Goal: Task Accomplishment & Management: Manage account settings

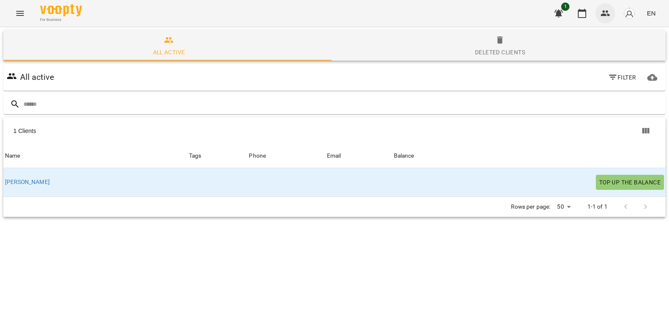
click at [607, 19] on button "button" at bounding box center [606, 13] width 20 height 20
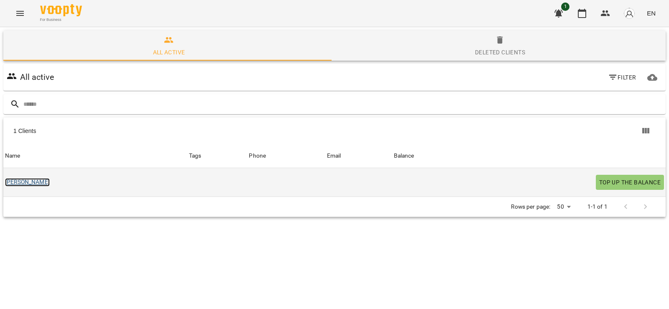
click at [10, 182] on link "[PERSON_NAME]" at bounding box center [27, 182] width 45 height 8
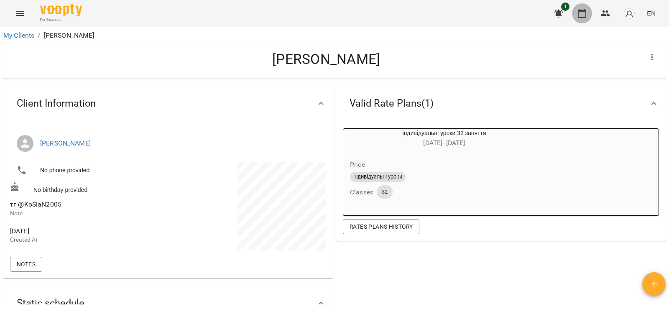
click at [589, 16] on button "button" at bounding box center [582, 13] width 20 height 20
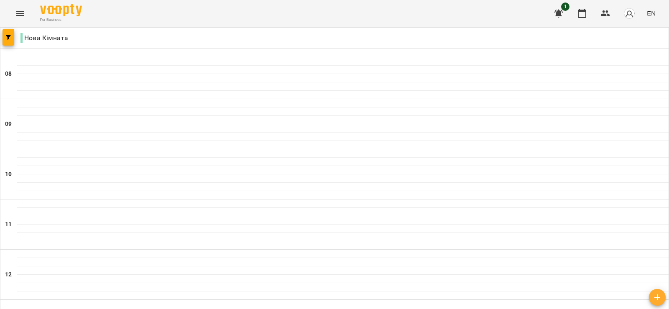
click at [587, 15] on icon "button" at bounding box center [582, 13] width 10 height 10
click at [4, 41] on button "button" at bounding box center [9, 37] width 12 height 17
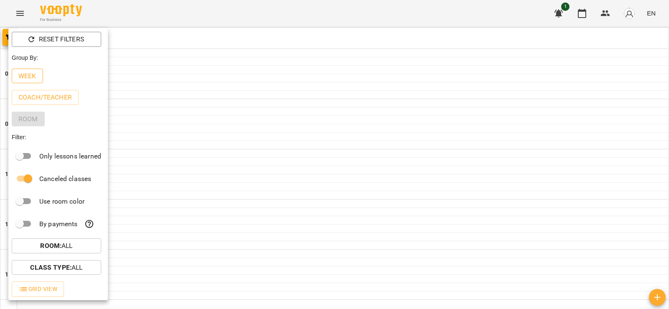
click at [31, 76] on p "Week" at bounding box center [27, 76] width 18 height 10
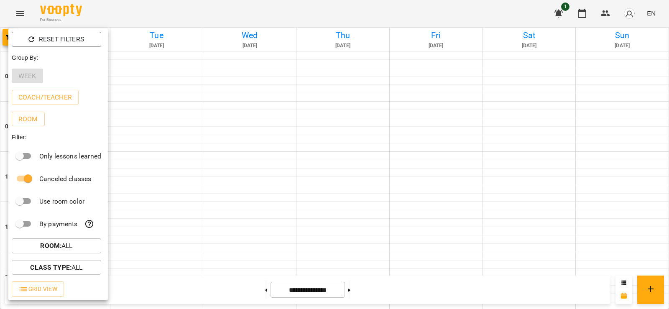
click at [230, 102] on div at bounding box center [334, 154] width 669 height 309
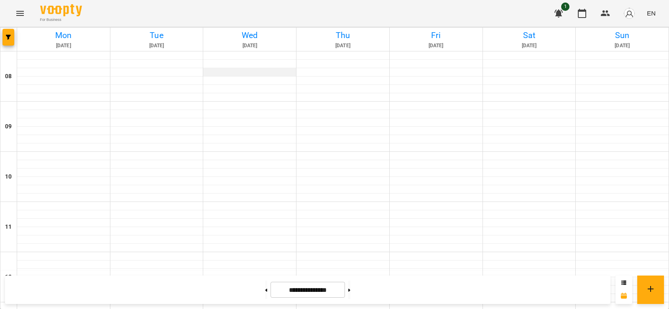
click at [253, 72] on div at bounding box center [249, 72] width 93 height 8
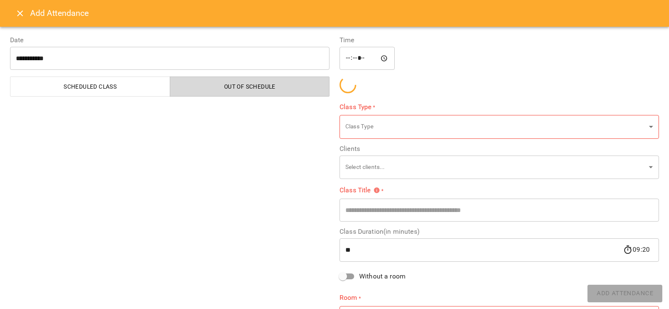
type input "**********"
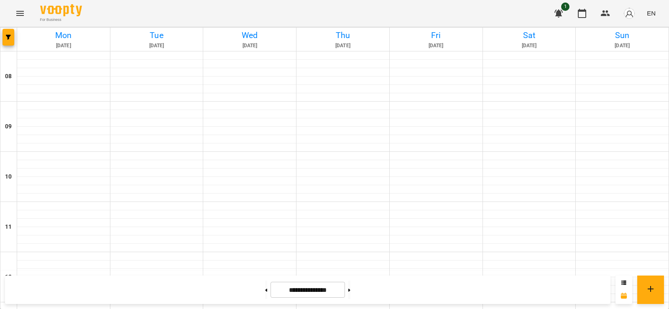
scroll to position [418, 0]
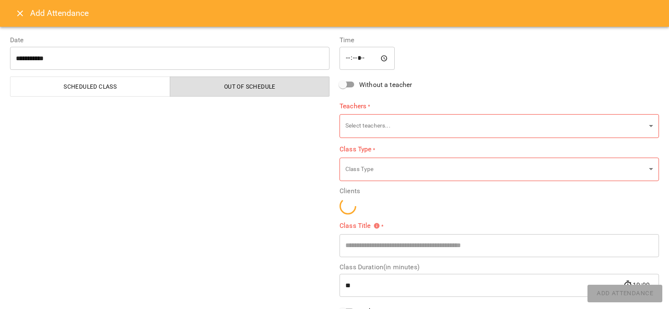
type input "**********"
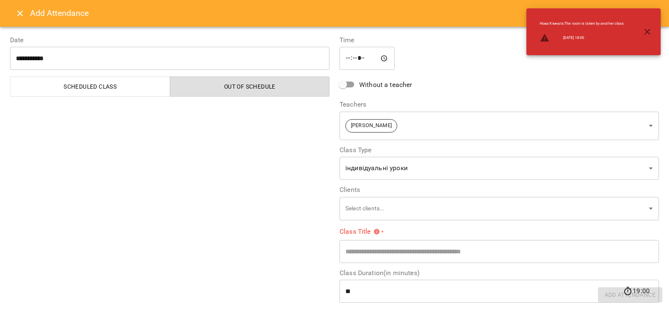
click at [646, 32] on icon "button" at bounding box center [647, 32] width 10 height 10
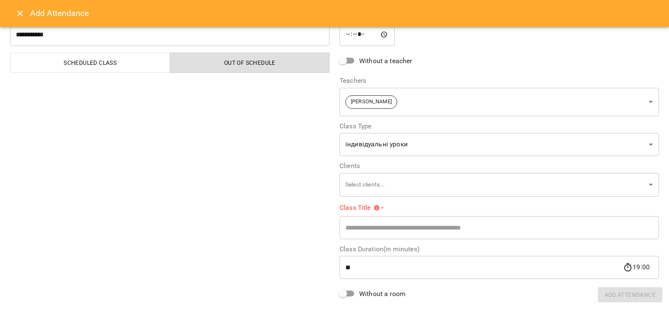
scroll to position [42, 0]
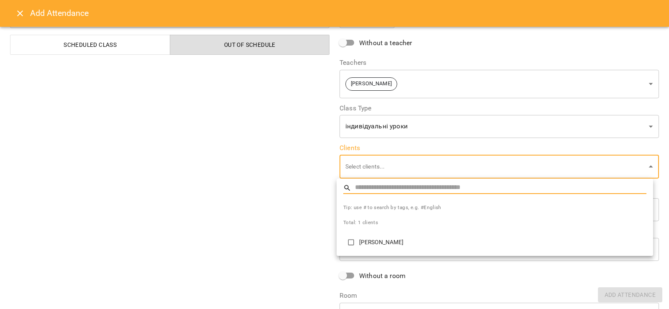
click at [378, 245] on p "[PERSON_NAME]" at bounding box center [502, 242] width 287 height 8
type input "**********"
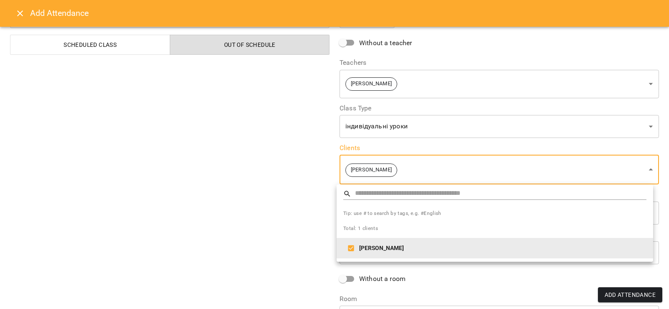
click at [330, 251] on div at bounding box center [334, 154] width 669 height 309
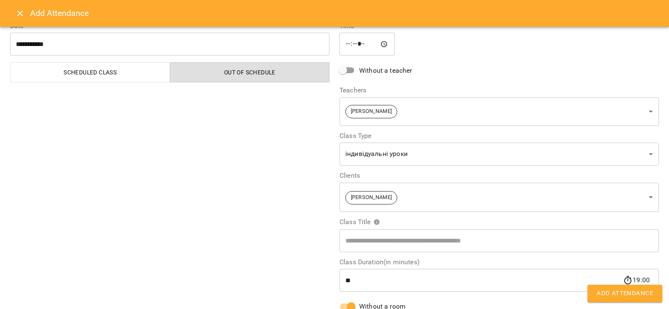
scroll to position [0, 0]
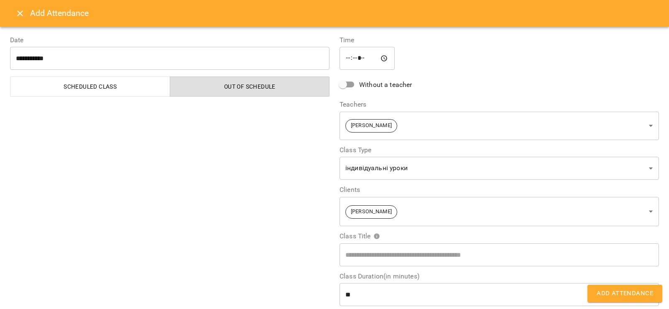
click at [619, 293] on span "Add Attendance" at bounding box center [625, 293] width 56 height 11
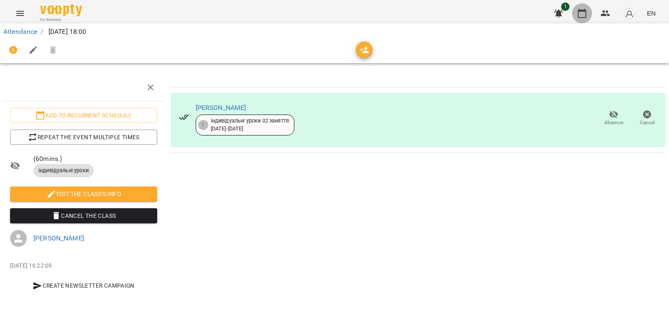
click at [582, 13] on icon "button" at bounding box center [582, 13] width 10 height 10
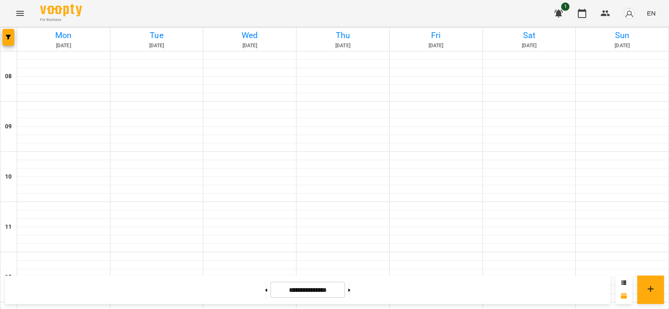
scroll to position [418, 0]
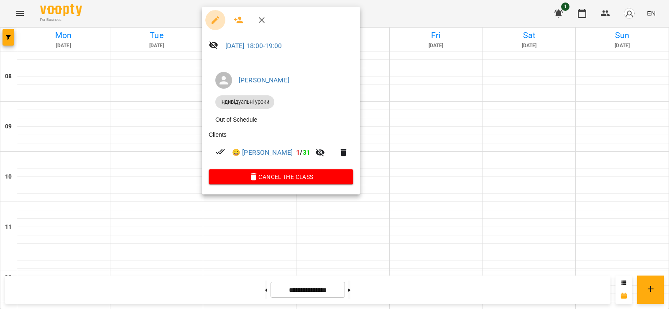
click at [217, 20] on icon "button" at bounding box center [216, 20] width 8 height 8
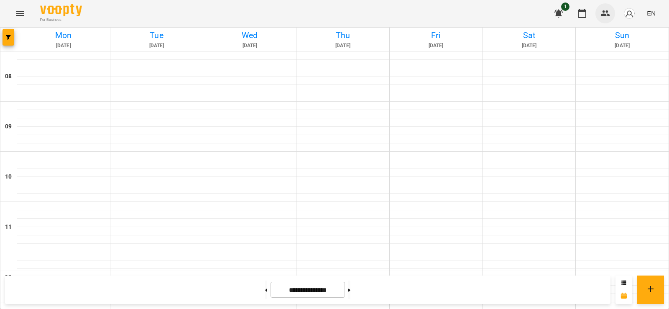
click at [599, 12] on button "button" at bounding box center [606, 13] width 20 height 20
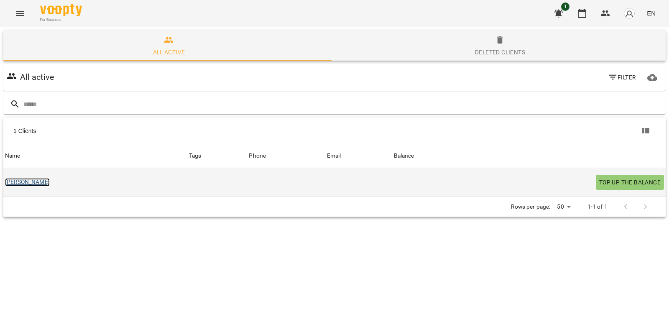
click at [8, 180] on link "[PERSON_NAME]" at bounding box center [27, 182] width 45 height 8
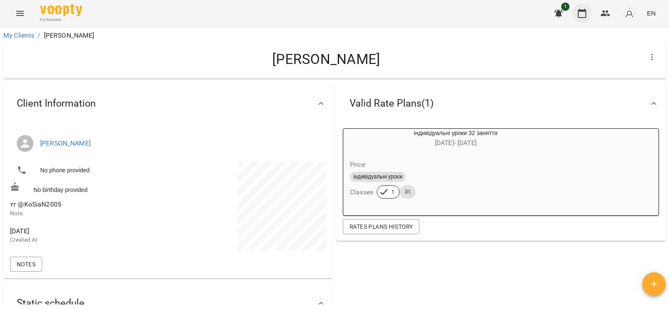
click at [580, 16] on icon "button" at bounding box center [582, 13] width 10 height 10
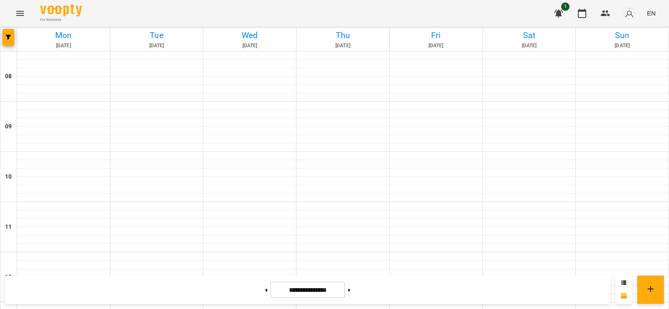
scroll to position [418, 0]
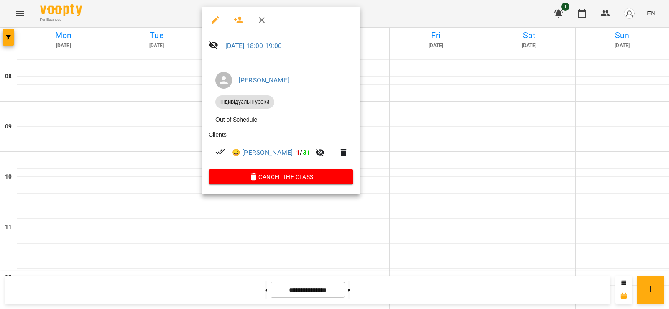
click at [208, 24] on button "button" at bounding box center [215, 20] width 20 height 20
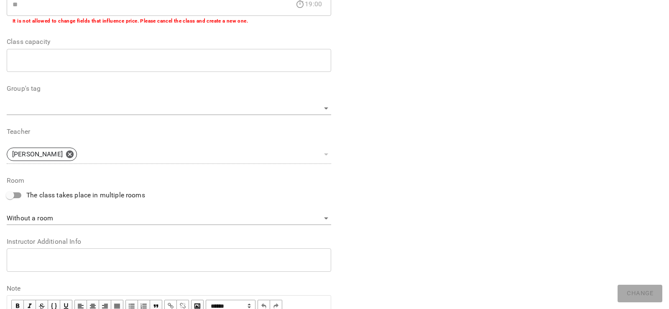
scroll to position [209, 0]
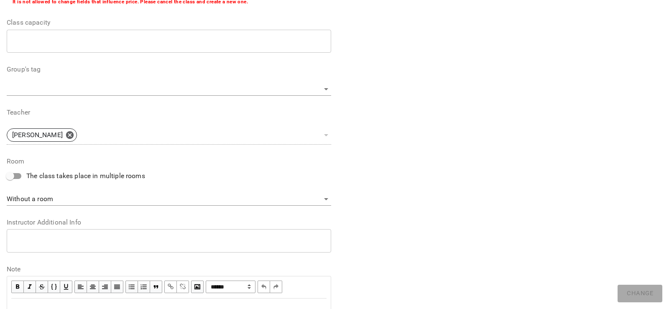
click at [93, 92] on body "**********" at bounding box center [334, 152] width 669 height 304
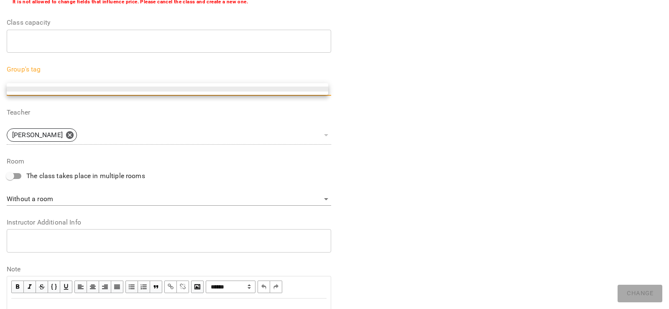
click at [435, 147] on div at bounding box center [334, 154] width 669 height 309
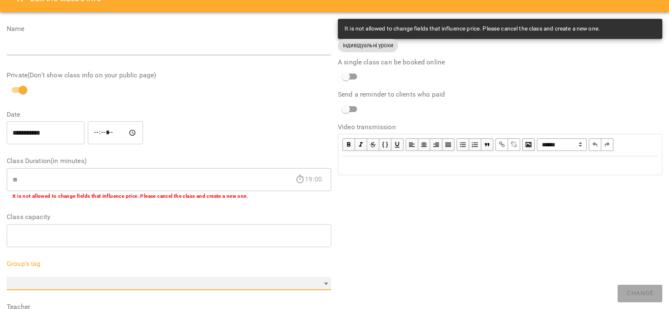
scroll to position [0, 0]
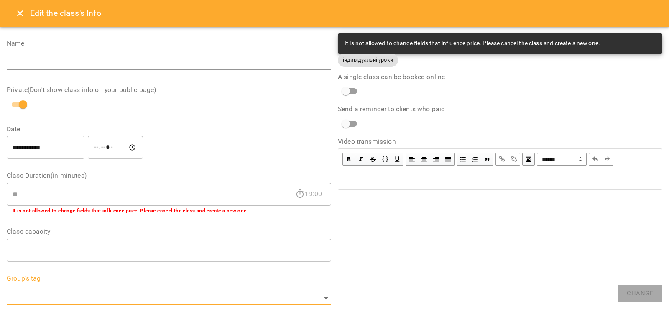
click at [16, 16] on icon "Close" at bounding box center [20, 13] width 10 height 10
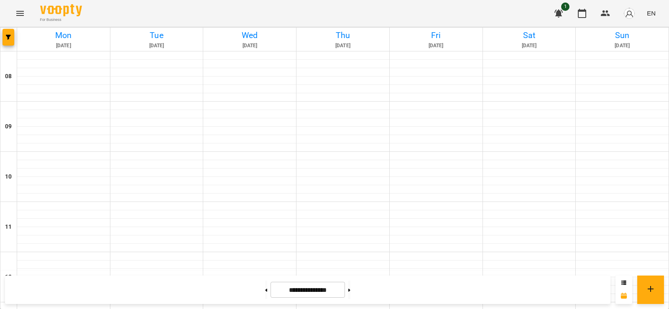
scroll to position [460, 0]
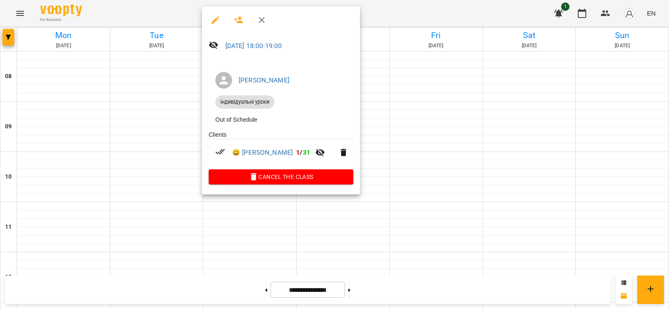
click at [388, 212] on div at bounding box center [334, 154] width 669 height 309
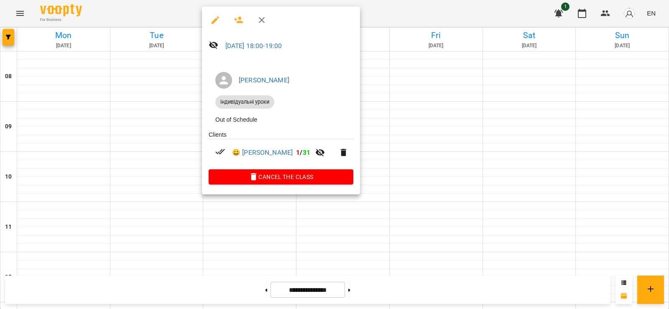
click at [390, 119] on div at bounding box center [334, 154] width 669 height 309
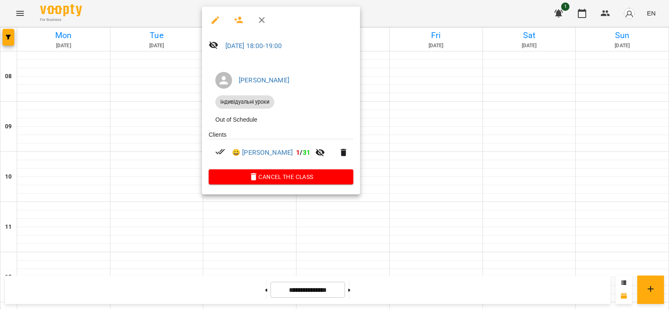
click at [570, 0] on div at bounding box center [334, 154] width 669 height 309
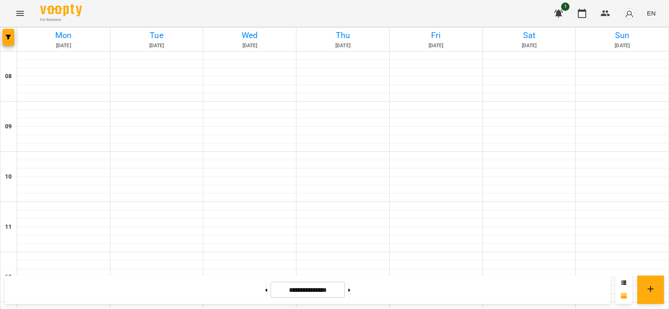
click at [558, 13] on icon "button" at bounding box center [559, 14] width 8 height 8
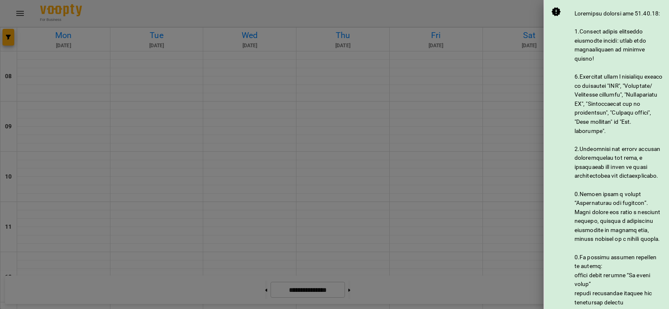
click at [515, 74] on div at bounding box center [334, 154] width 669 height 309
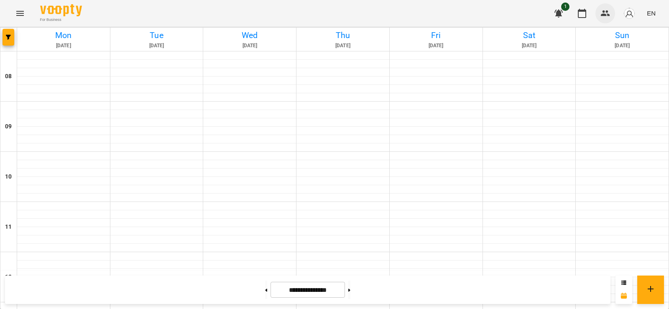
click at [613, 12] on button "button" at bounding box center [606, 13] width 20 height 20
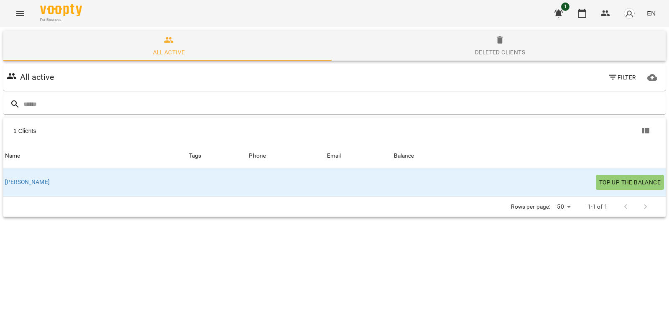
click at [442, 41] on span "Deleted clients" at bounding box center [500, 46] width 321 height 23
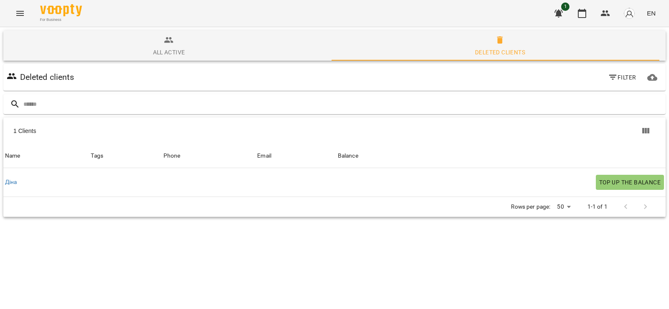
click at [157, 58] on button "All active" at bounding box center [168, 46] width 331 height 30
